Goal: Navigation & Orientation: Find specific page/section

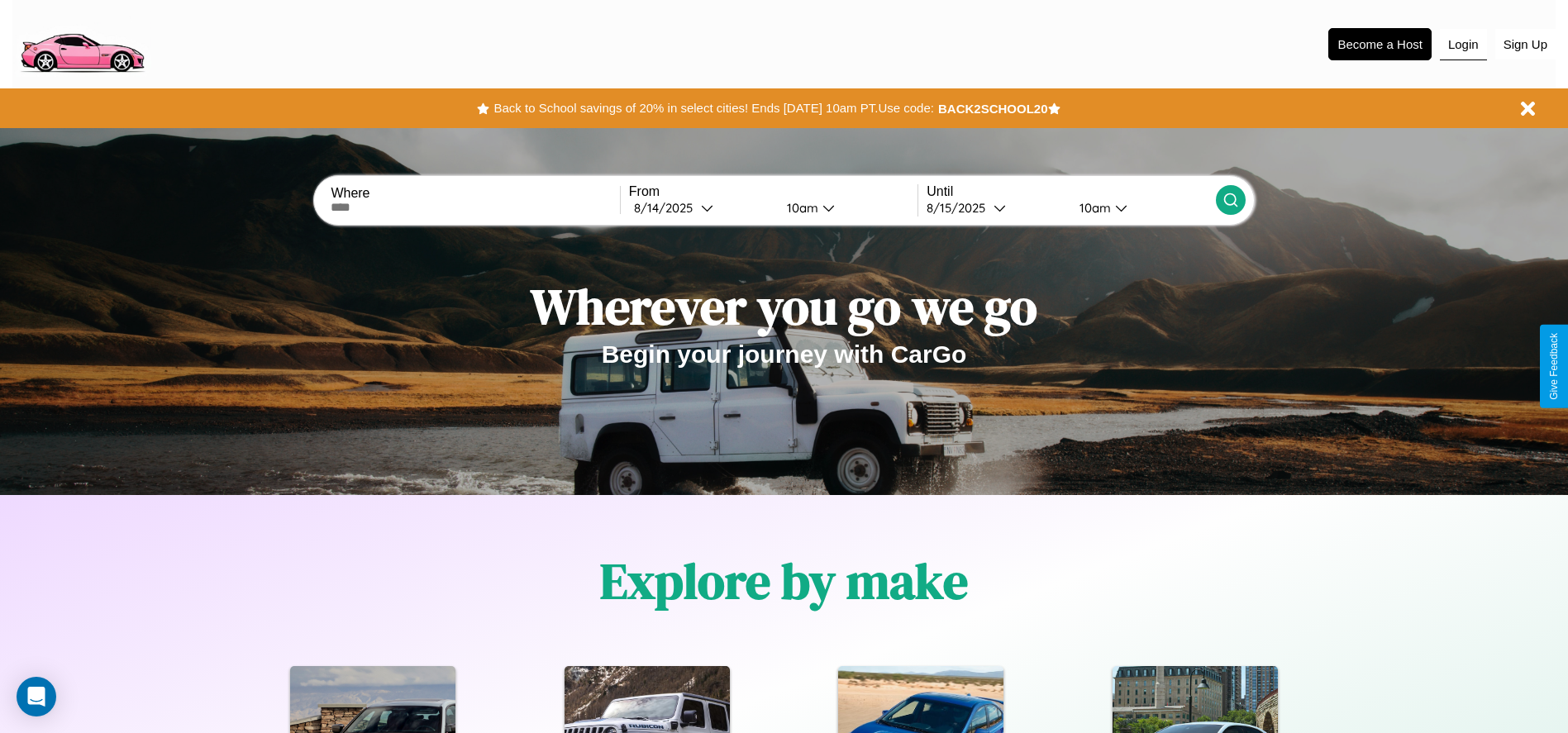
click at [1462, 44] on button "Login" at bounding box center [1463, 44] width 47 height 31
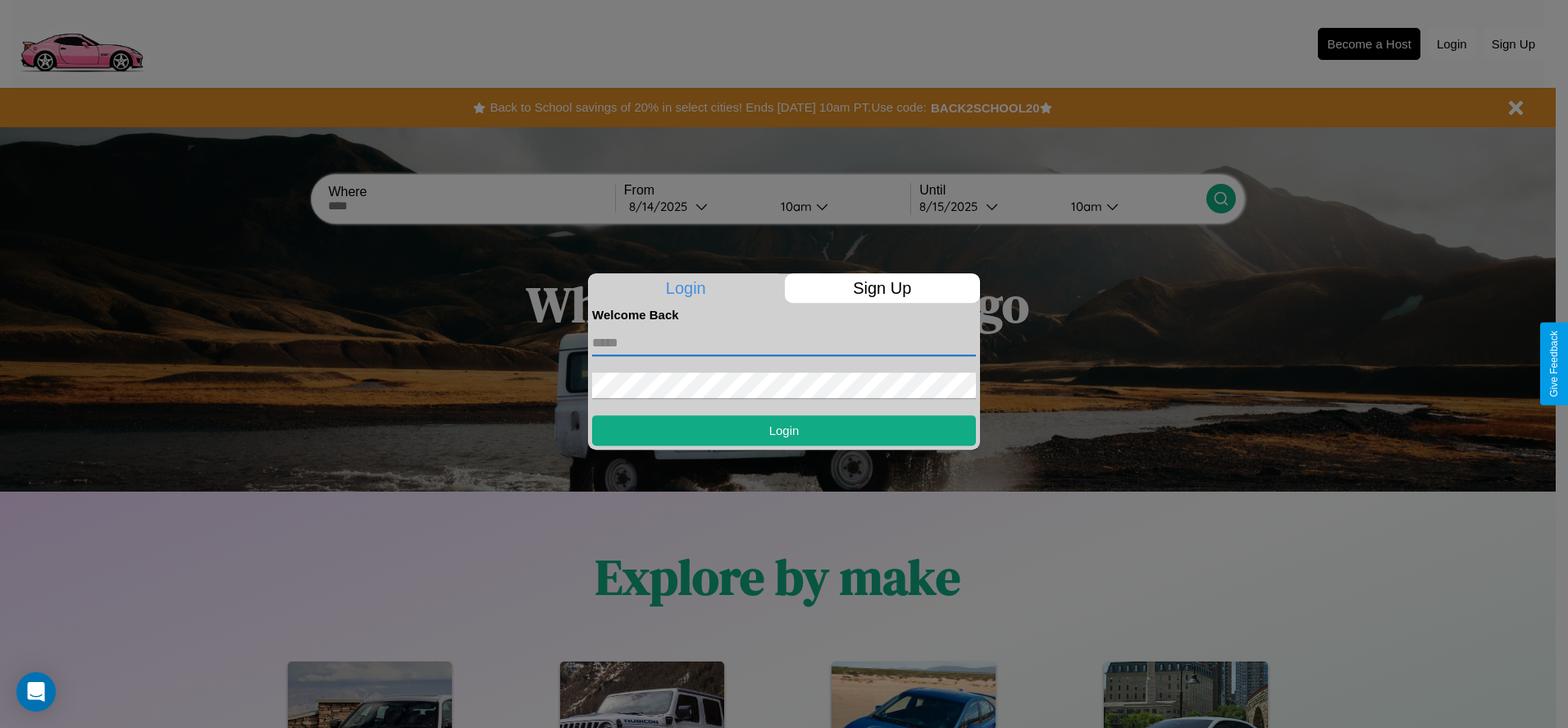
click at [784, 342] on input "text" at bounding box center [784, 343] width 384 height 27
type input "**********"
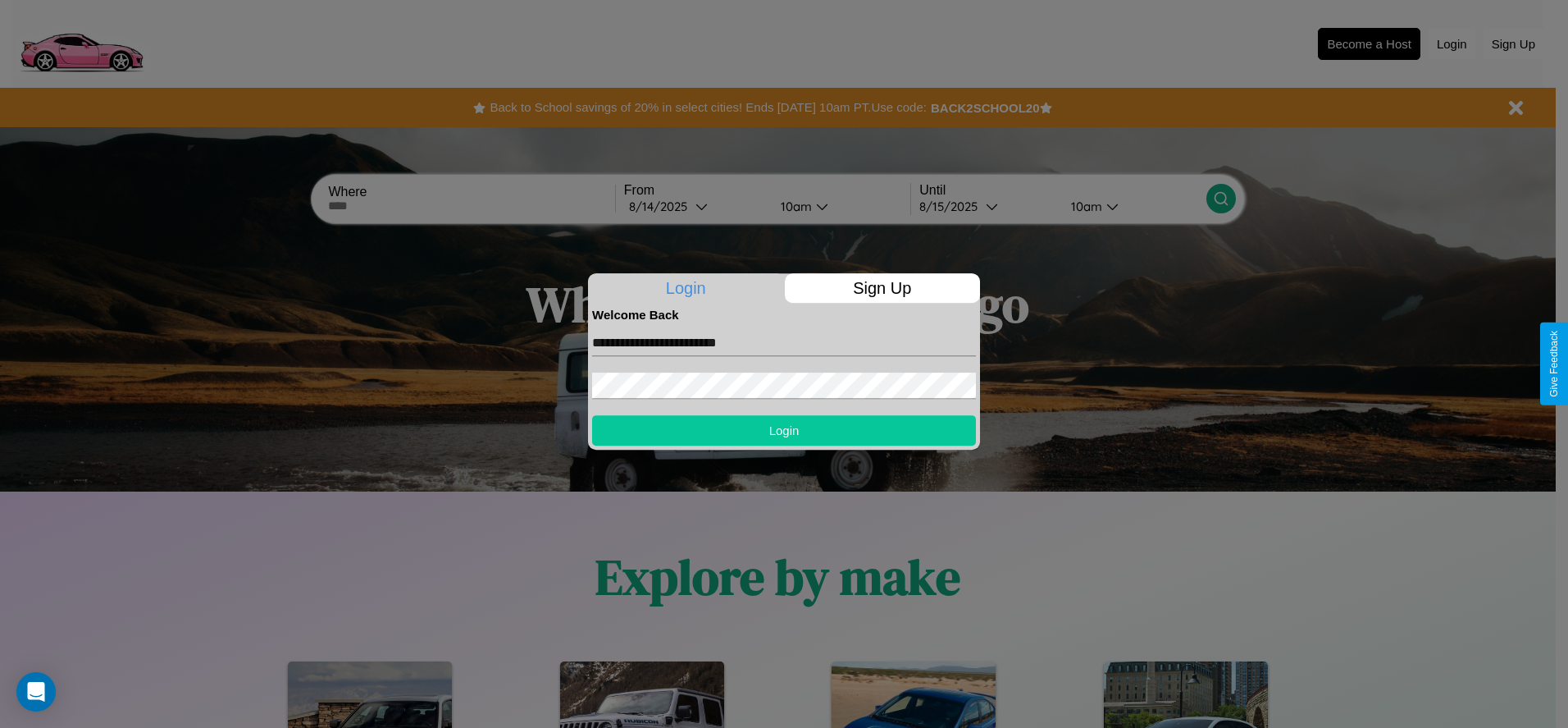
click at [784, 430] on button "Login" at bounding box center [784, 430] width 384 height 30
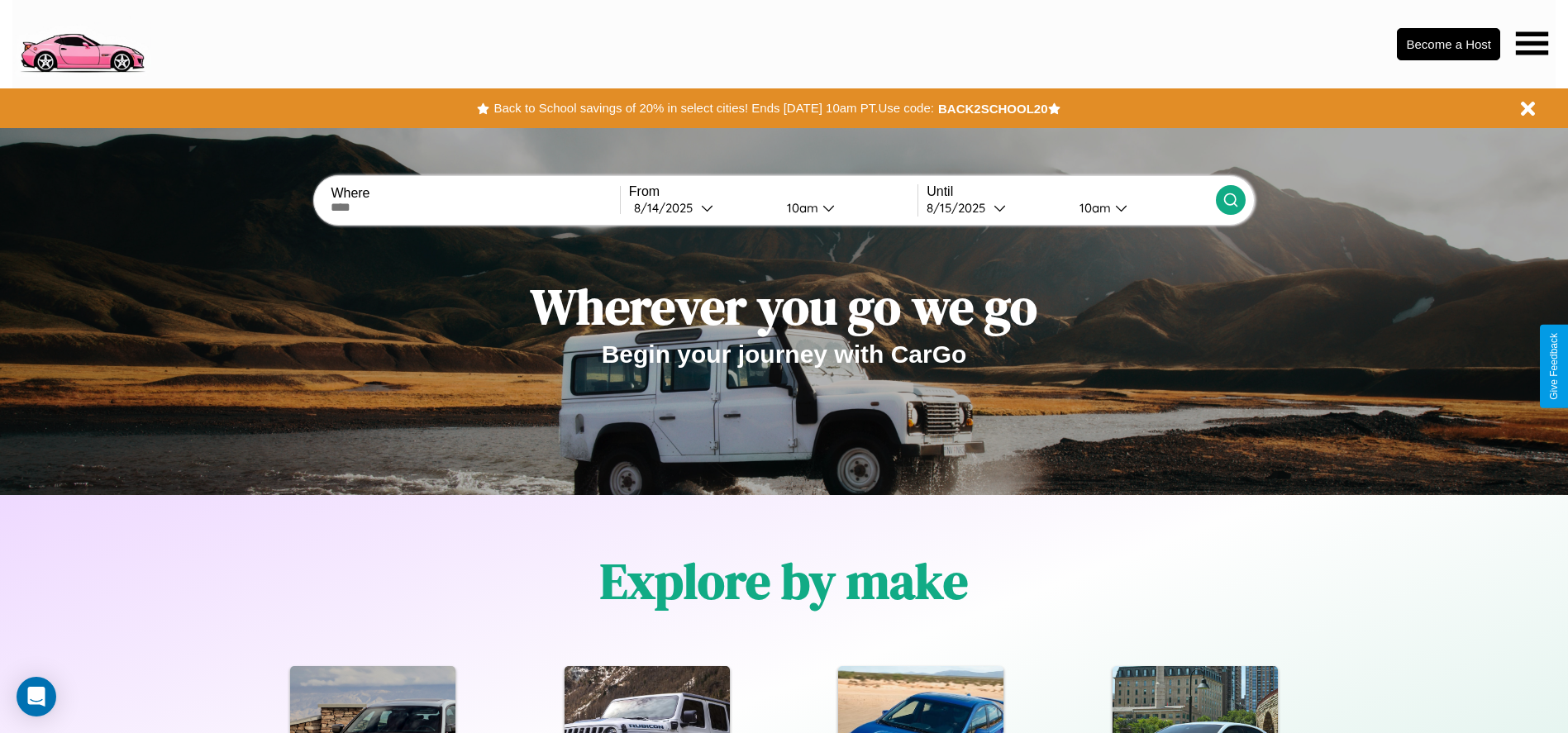
scroll to position [2369, 0]
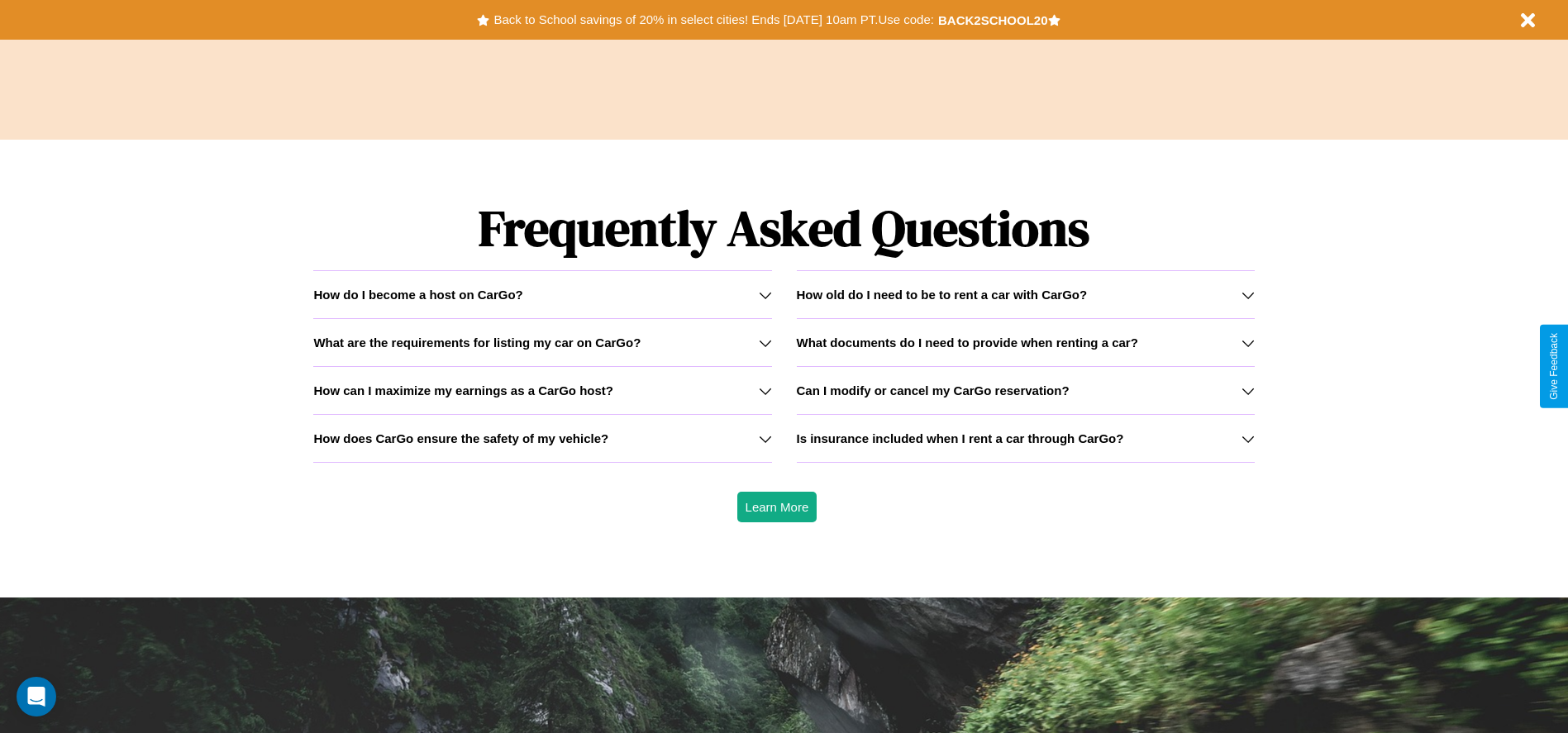
click at [1247, 342] on icon at bounding box center [1248, 342] width 13 height 13
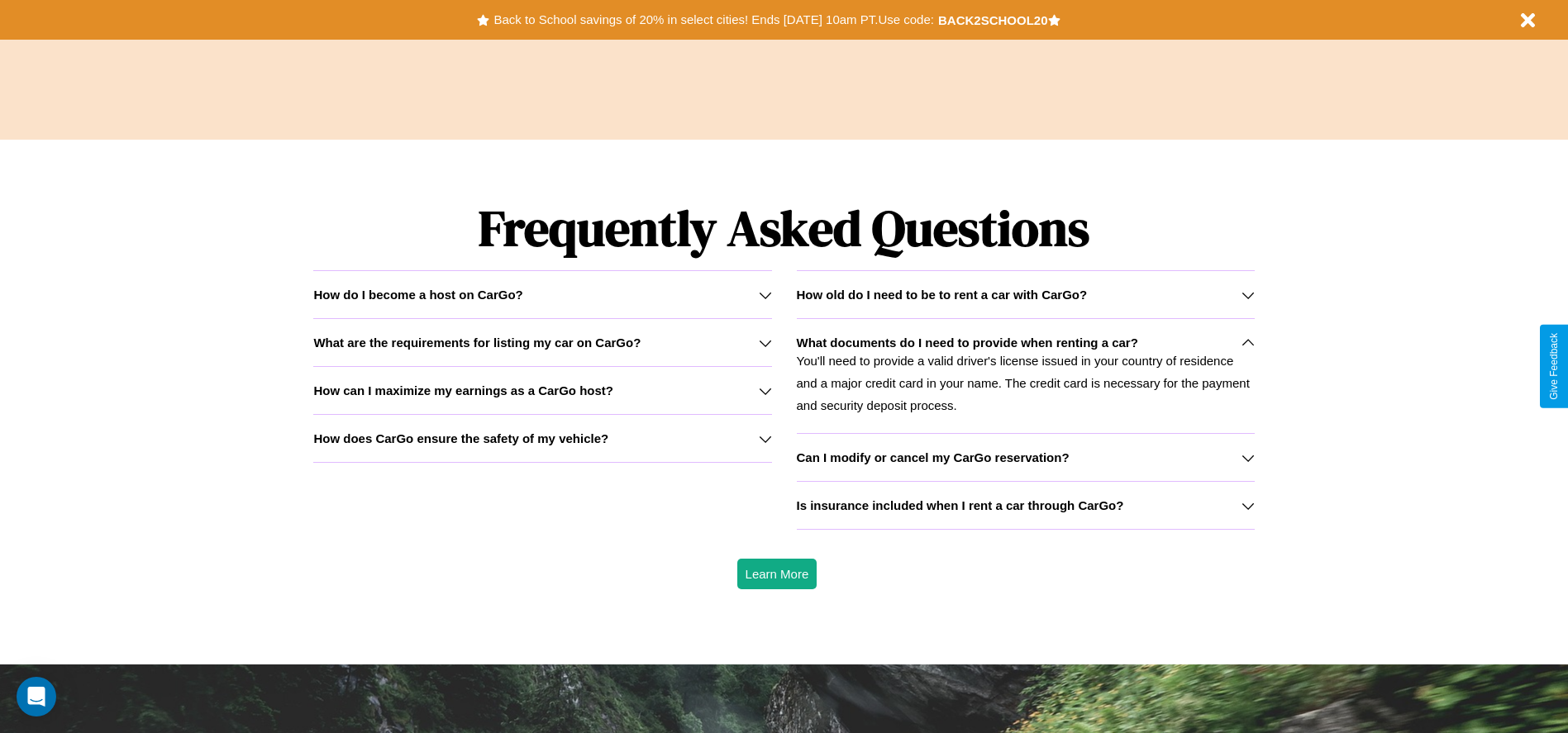
click at [765, 438] on icon at bounding box center [765, 438] width 13 height 13
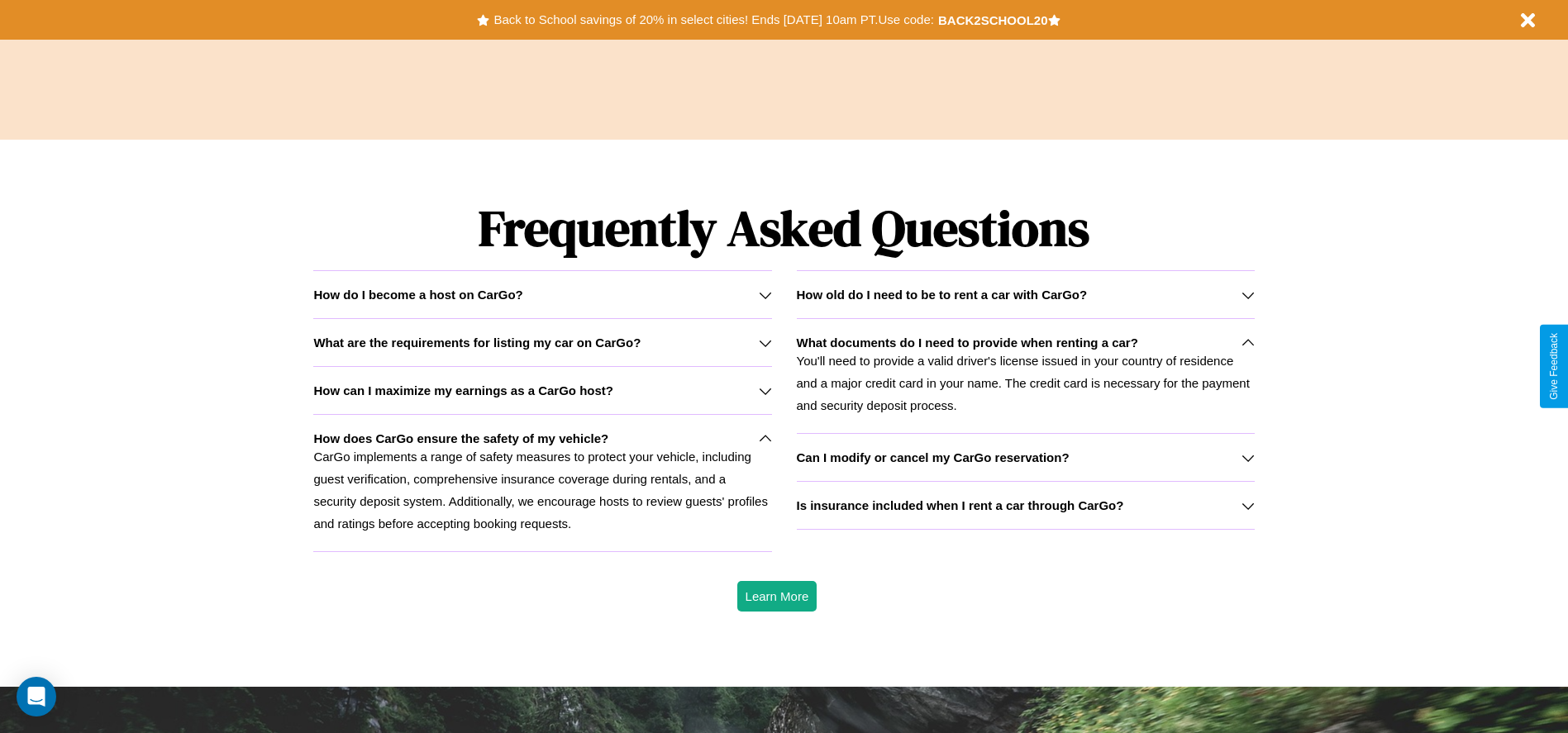
click at [542, 294] on div "How do I become a host on CarGo?" at bounding box center [542, 294] width 458 height 14
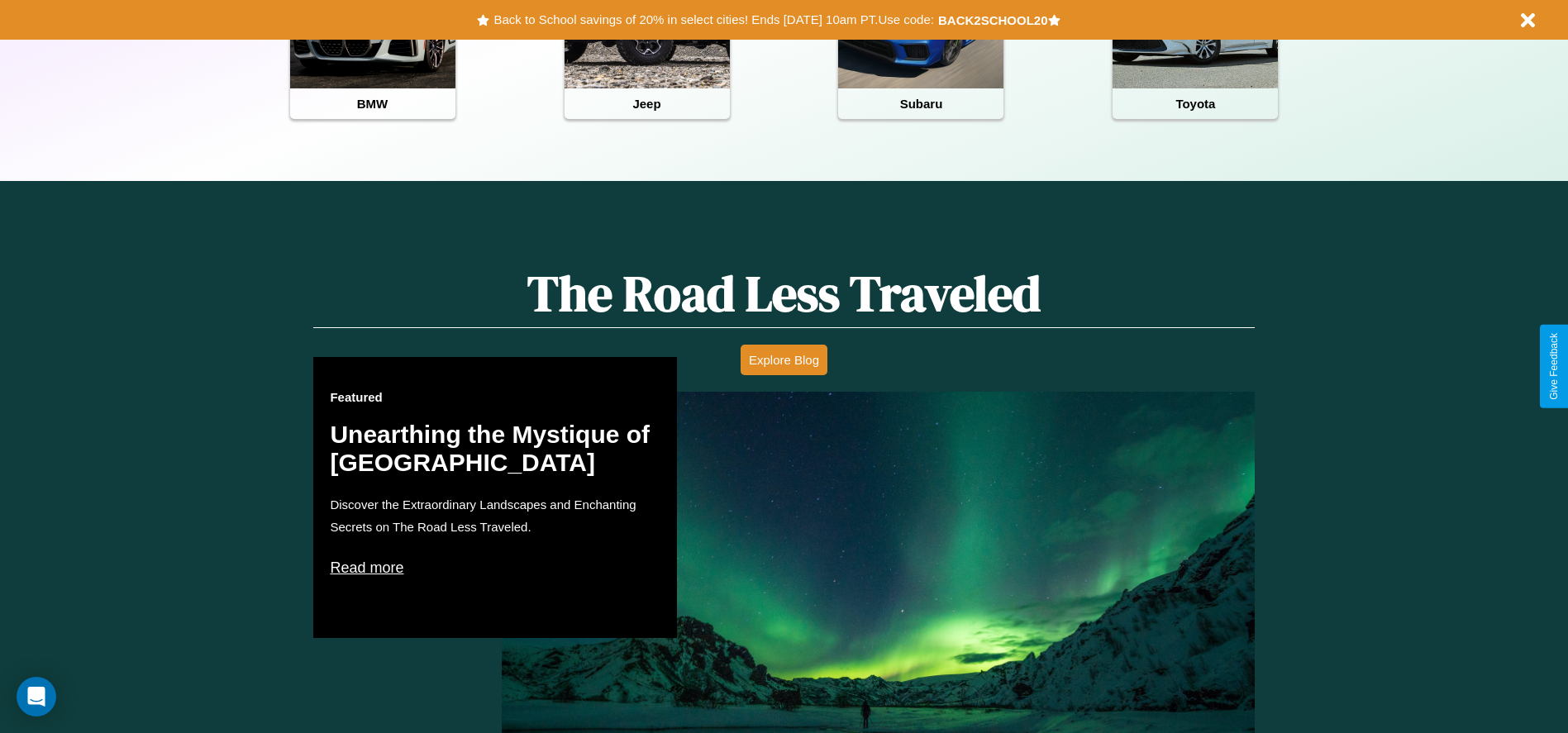
scroll to position [736, 0]
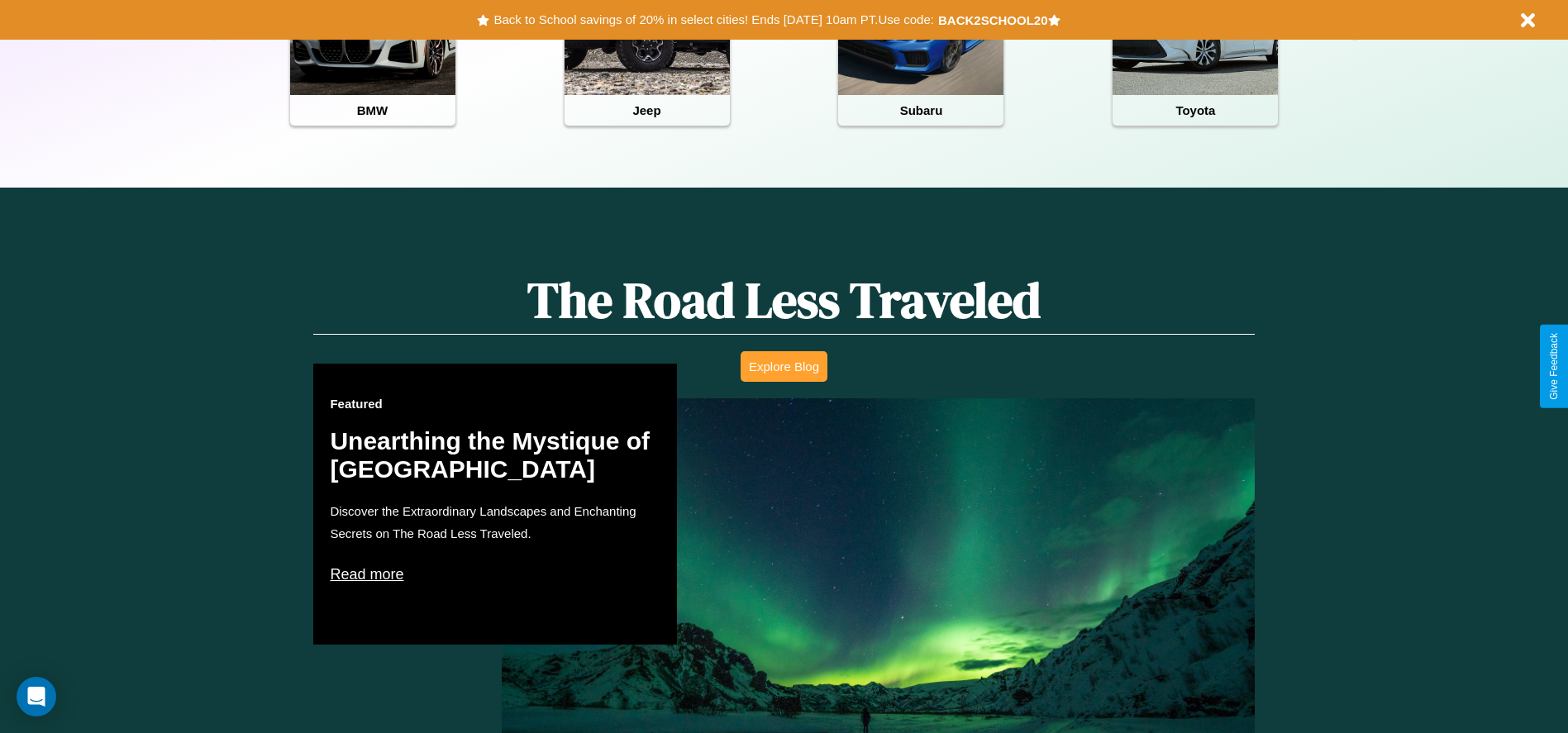
click at [784, 366] on button "Explore Blog" at bounding box center [784, 366] width 87 height 30
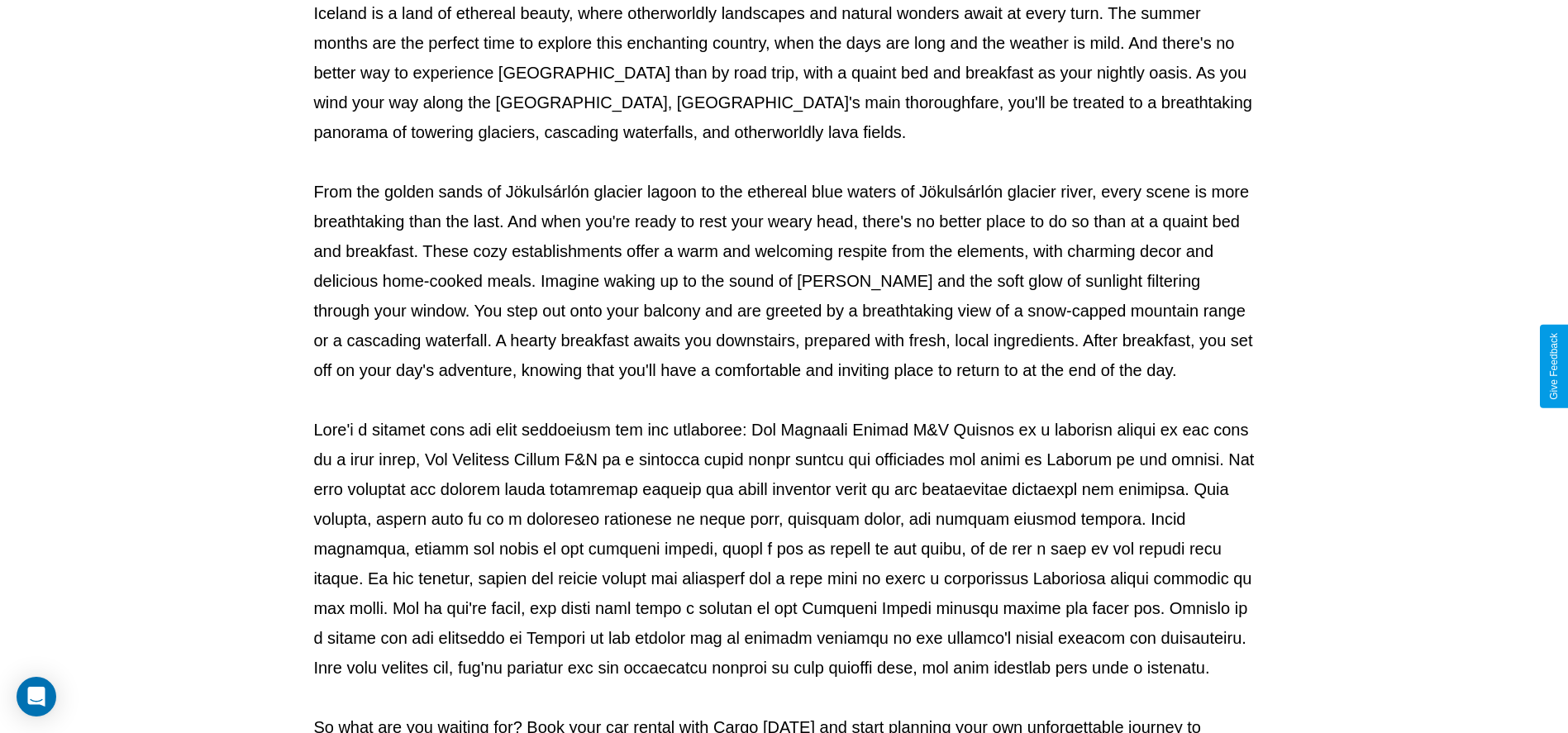
scroll to position [548, 0]
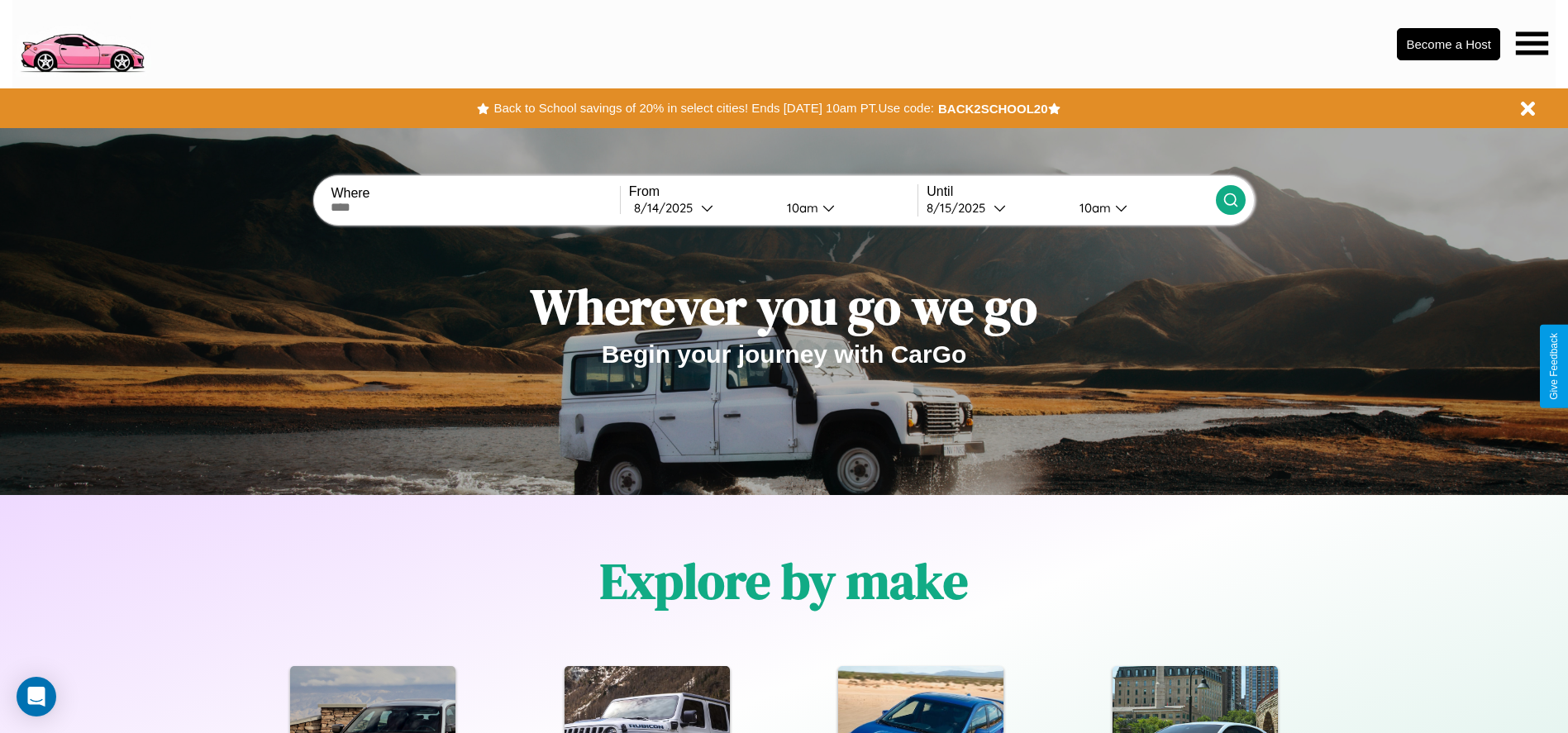
click at [1532, 43] on icon at bounding box center [1532, 42] width 32 height 23
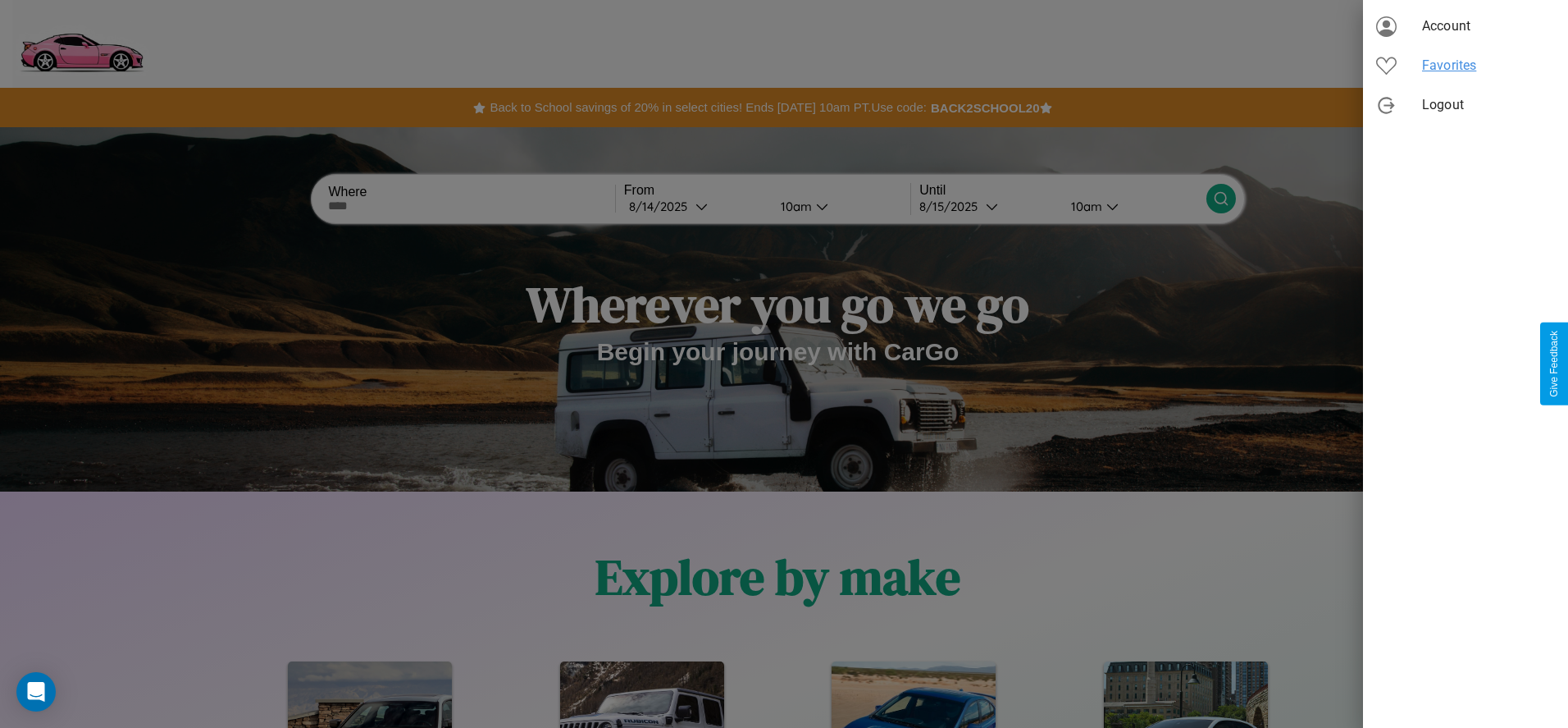
click at [1466, 65] on span "Favorites" at bounding box center [1488, 65] width 133 height 20
